Goal: Task Accomplishment & Management: Manage account settings

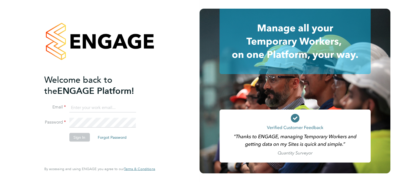
type input "paul.beasant@uk.g4s.com"
click at [84, 136] on button "Sign In" at bounding box center [79, 136] width 20 height 9
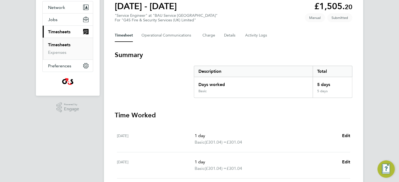
scroll to position [54, 0]
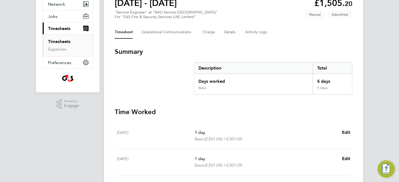
click at [65, 42] on link "Timesheets" at bounding box center [59, 41] width 22 height 5
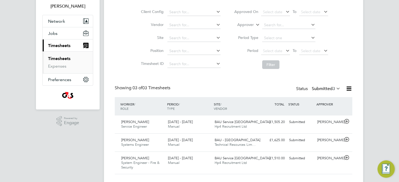
scroll to position [48, 0]
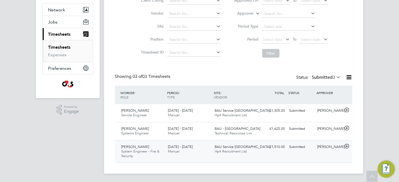
click at [222, 148] on span "BAU Service [GEOGRAPHIC_DATA]" at bounding box center [241, 146] width 55 height 5
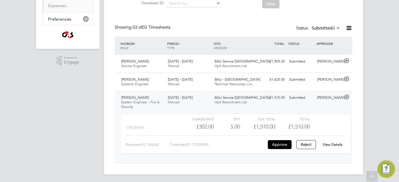
scroll to position [98, 0]
click at [282, 145] on button "Approve" at bounding box center [280, 143] width 24 height 9
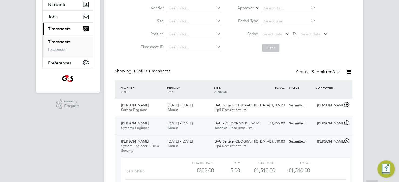
scroll to position [54, 0]
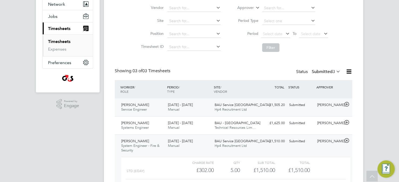
click at [228, 107] on span "Hp4 Recruitment Ltd" at bounding box center [230, 109] width 32 height 5
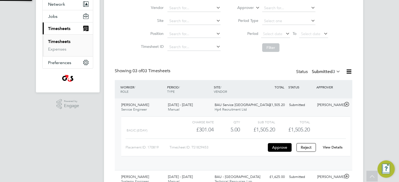
scroll to position [9, 53]
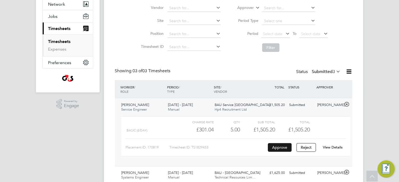
click at [281, 148] on button "Approve" at bounding box center [280, 147] width 24 height 9
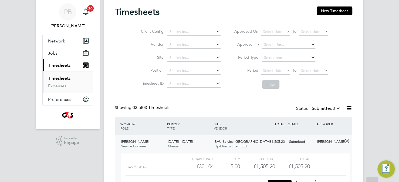
scroll to position [12, 0]
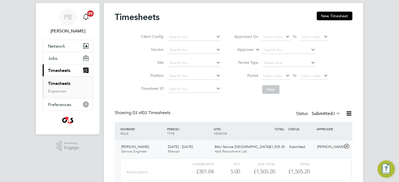
click at [67, 83] on link "Timesheets" at bounding box center [59, 83] width 22 height 5
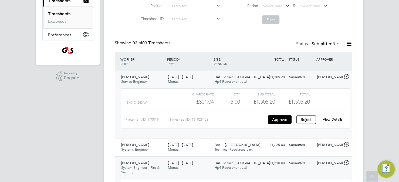
scroll to position [81, 0]
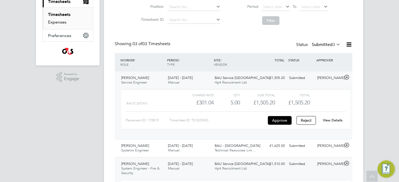
click at [66, 22] on link "Expenses" at bounding box center [57, 21] width 18 height 5
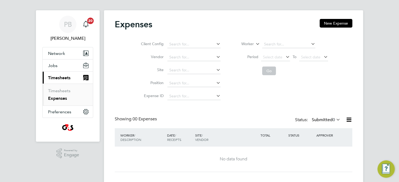
scroll to position [14, 0]
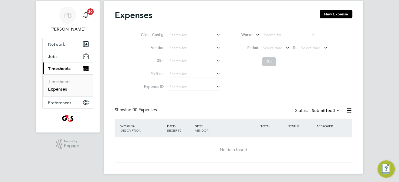
click at [66, 67] on span "Timesheets" at bounding box center [59, 68] width 22 height 5
click at [69, 82] on link "Timesheets" at bounding box center [59, 81] width 22 height 5
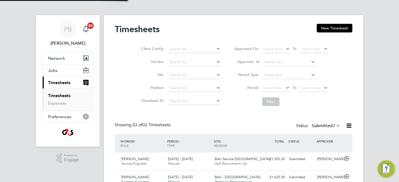
scroll to position [3, 3]
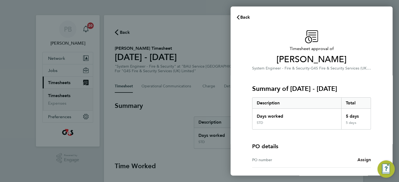
click at [363, 160] on span "Assign" at bounding box center [363, 159] width 13 height 5
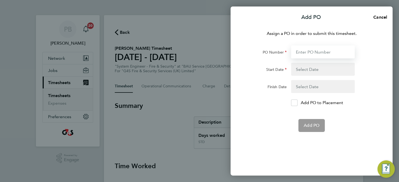
click at [306, 51] on input "PO Number" at bounding box center [323, 51] width 64 height 13
paste input "L1300 50DW / BST8882 / SO"
type input "L1300 50DW / BST8882 / SO"
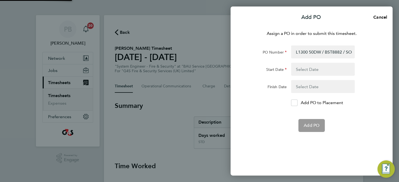
click at [304, 69] on button "button" at bounding box center [323, 69] width 64 height 13
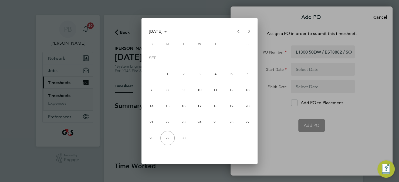
click at [166, 124] on span "22" at bounding box center [167, 122] width 14 height 14
type input "22 Sep 25"
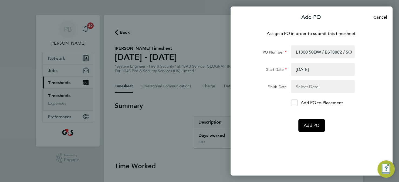
click at [311, 83] on button "button" at bounding box center [323, 86] width 64 height 13
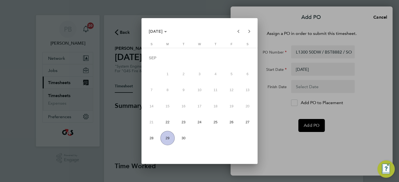
click at [165, 138] on span "29" at bounding box center [167, 138] width 14 height 14
type input "29 Sep 25"
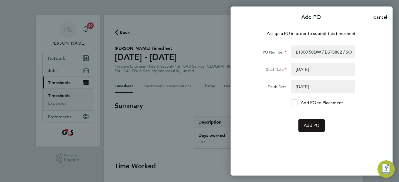
click at [306, 126] on span "Add PO" at bounding box center [311, 124] width 16 height 5
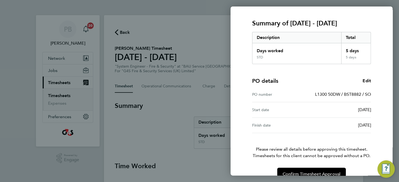
scroll to position [76, 0]
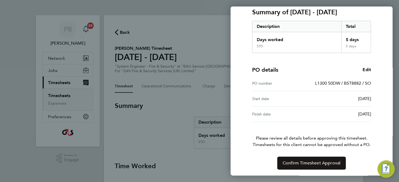
click at [305, 163] on span "Confirm Timesheet Approval" at bounding box center [311, 162] width 58 height 5
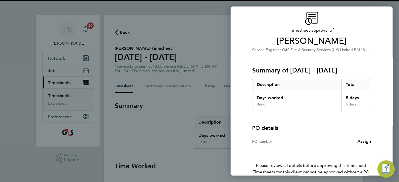
scroll to position [27, 0]
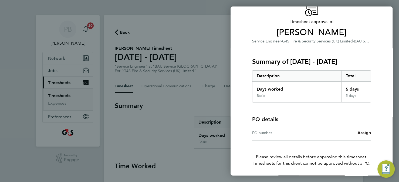
click at [365, 133] on span "Assign" at bounding box center [363, 132] width 13 height 5
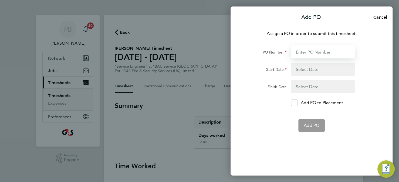
click at [302, 50] on input "PO Number" at bounding box center [323, 51] width 64 height 13
paste input "L1300 50DW / BST8884 / SO"
type input "L1300 50DW / BST8884 / SO"
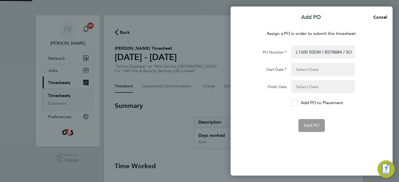
click at [302, 69] on button "button" at bounding box center [323, 69] width 64 height 13
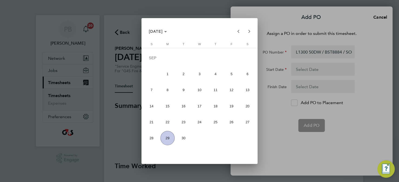
click at [166, 125] on span "22" at bounding box center [167, 122] width 14 height 14
type input "[DATE]"
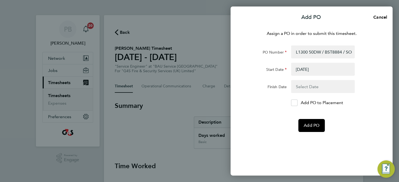
click at [306, 88] on button "button" at bounding box center [323, 86] width 64 height 13
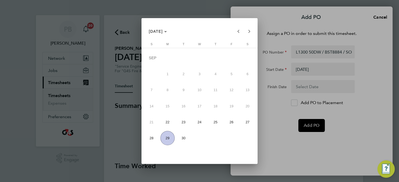
click at [167, 140] on span "29" at bounding box center [167, 138] width 14 height 14
type input "29 Sep 25"
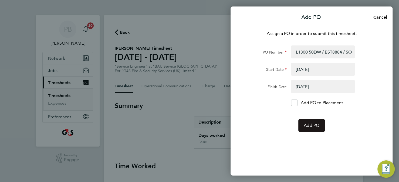
click at [309, 126] on span "Add PO" at bounding box center [311, 124] width 16 height 5
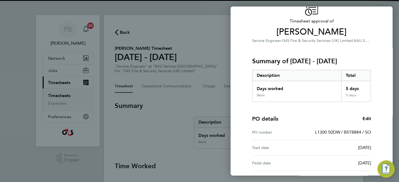
scroll to position [76, 0]
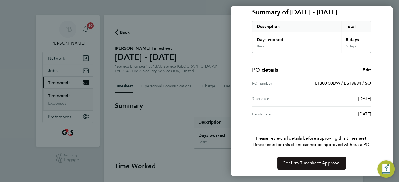
click at [306, 163] on span "Confirm Timesheet Approval" at bounding box center [311, 162] width 58 height 5
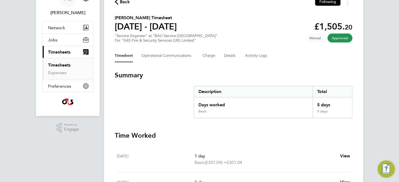
scroll to position [27, 0]
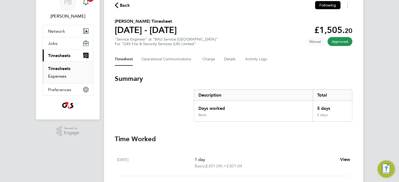
click at [57, 77] on link "Expenses" at bounding box center [57, 75] width 18 height 5
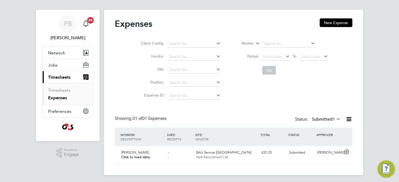
scroll to position [7, 0]
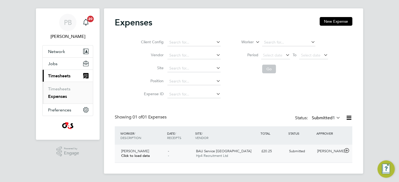
click at [227, 153] on span "Hp4 Recruitment Ltd" at bounding box center [212, 155] width 32 height 5
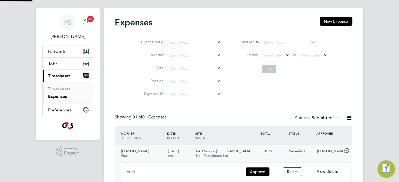
scroll to position [9, 97]
click at [259, 169] on button "Approve" at bounding box center [257, 171] width 24 height 9
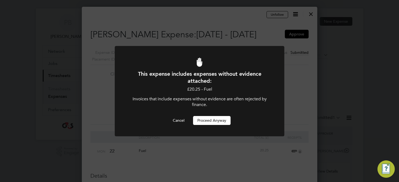
click at [208, 122] on button "Proceed Anyway" at bounding box center [211, 120] width 37 height 9
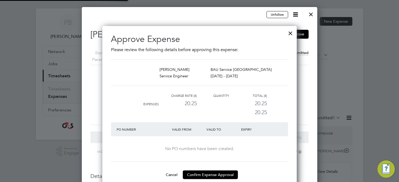
scroll to position [6, 51]
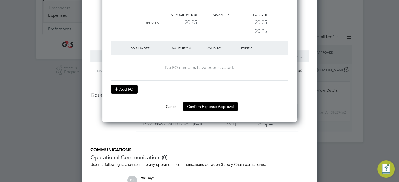
click at [128, 91] on button "Add PO" at bounding box center [124, 89] width 27 height 9
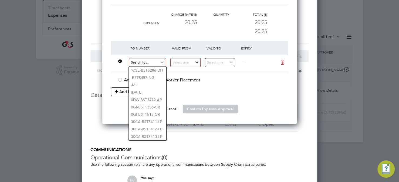
paste input "L1300 50DW / BST8884 / SO"
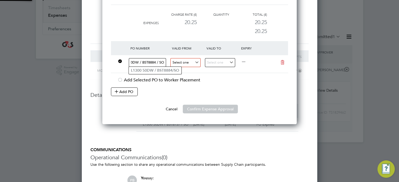
type input "L1300 50DW / BST8884 / SO"
click at [179, 61] on input at bounding box center [185, 62] width 30 height 9
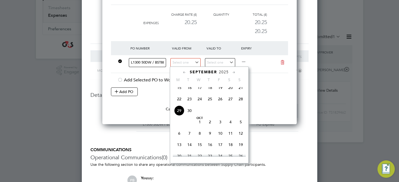
click at [179, 104] on span "22" at bounding box center [179, 99] width 10 height 10
type input "22 Sep 2025"
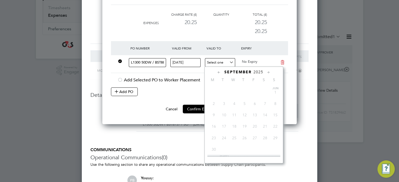
click at [221, 63] on input at bounding box center [220, 62] width 30 height 9
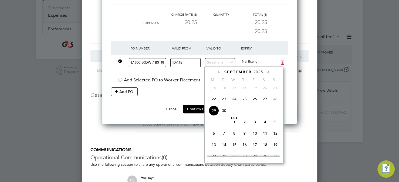
click at [211, 114] on span "29" at bounding box center [213, 110] width 10 height 10
type input "29 Sep 2025"
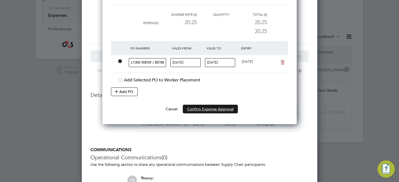
click at [207, 110] on button "Confirm Expense Approval" at bounding box center [210, 108] width 55 height 9
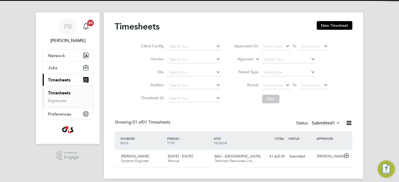
scroll to position [8, 0]
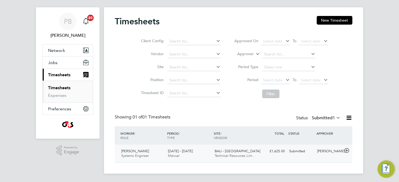
click at [222, 150] on span "BAU - [GEOGRAPHIC_DATA]" at bounding box center [237, 150] width 46 height 5
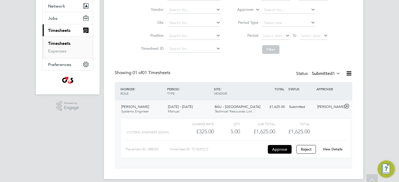
scroll to position [57, 0]
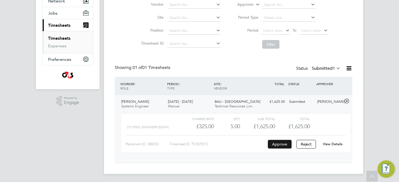
click at [281, 144] on button "Approve" at bounding box center [280, 143] width 24 height 9
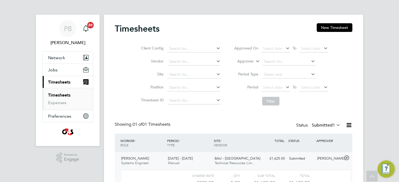
scroll to position [0, 0]
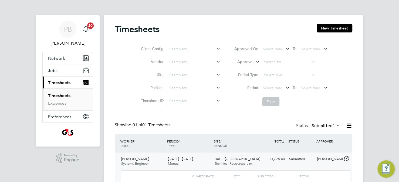
click at [64, 93] on link "Timesheets" at bounding box center [59, 95] width 22 height 5
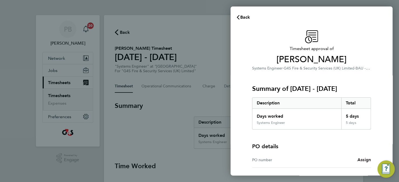
click at [363, 158] on span "Assign" at bounding box center [363, 159] width 13 height 5
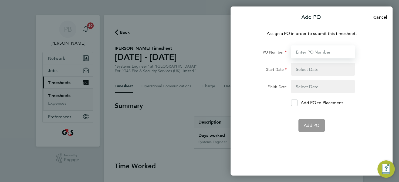
paste input "L1300 50DW / BST8883 / SO"
type input "L1300 50DW / BST8883 / SO"
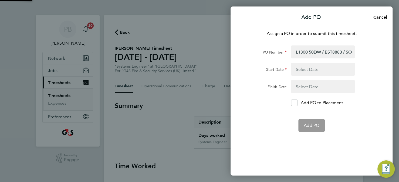
click at [307, 69] on button "button" at bounding box center [323, 69] width 64 height 13
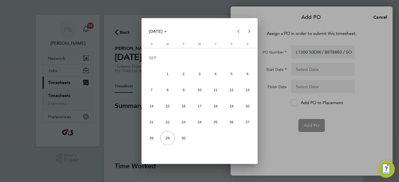
click at [164, 121] on span "22" at bounding box center [167, 122] width 14 height 14
type input "[DATE]"
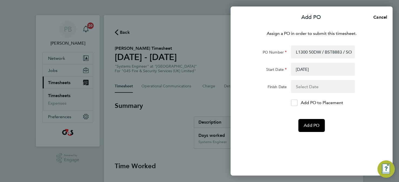
click at [305, 88] on button "button" at bounding box center [323, 86] width 64 height 13
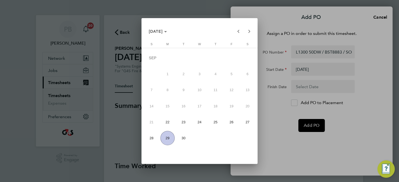
click at [165, 140] on span "29" at bounding box center [167, 138] width 14 height 14
type input "29 Sep 25"
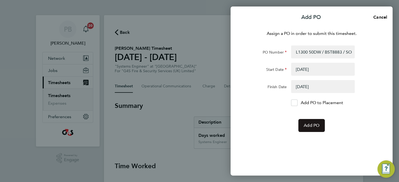
click at [305, 126] on span "Add PO" at bounding box center [311, 124] width 16 height 5
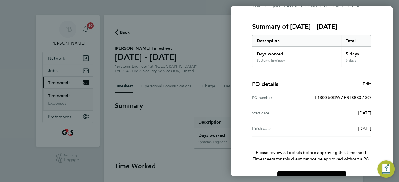
scroll to position [76, 0]
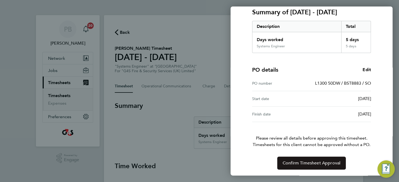
click at [303, 164] on span "Confirm Timesheet Approval" at bounding box center [311, 162] width 58 height 5
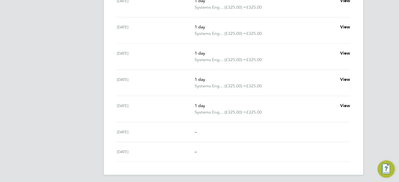
scroll to position [186, 0]
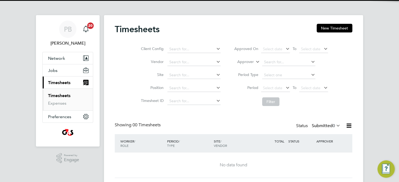
scroll to position [15, 0]
